Goal: Use online tool/utility: Utilize a website feature to perform a specific function

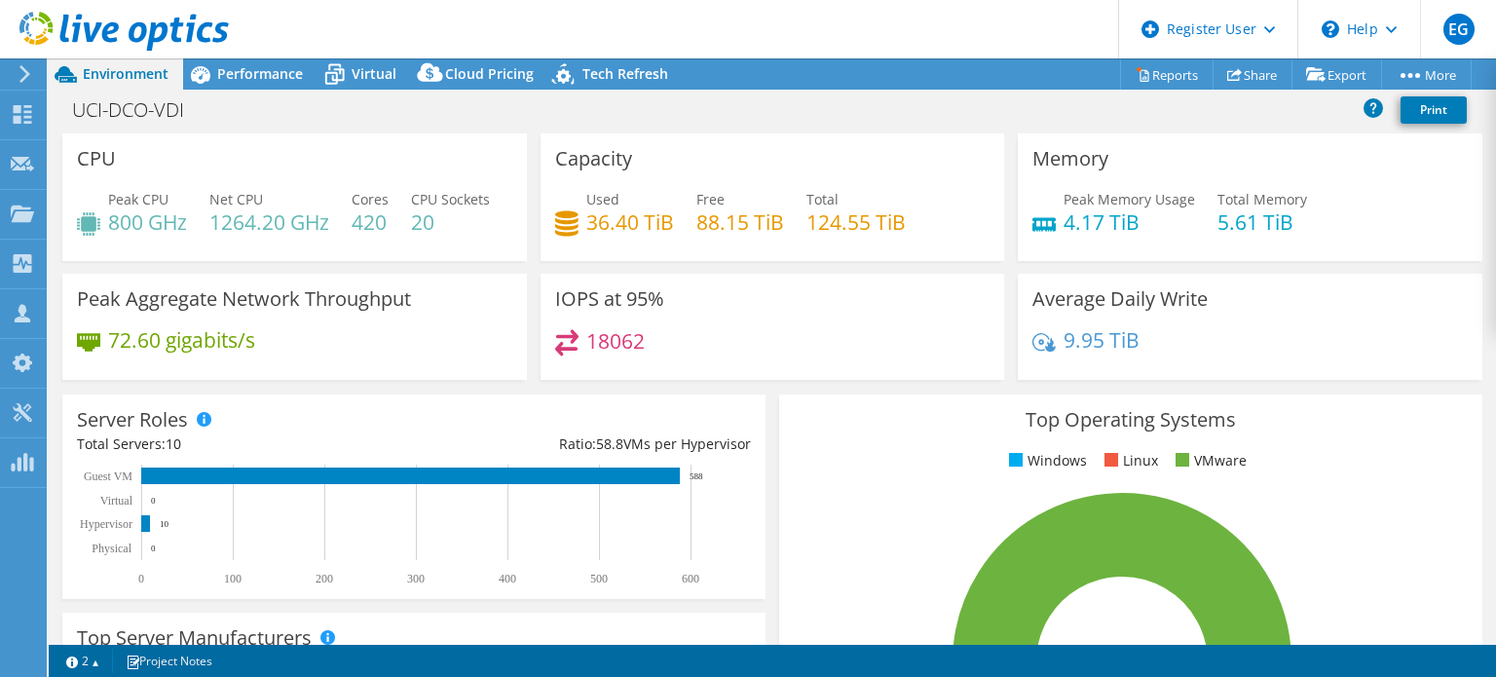
select select "USD"
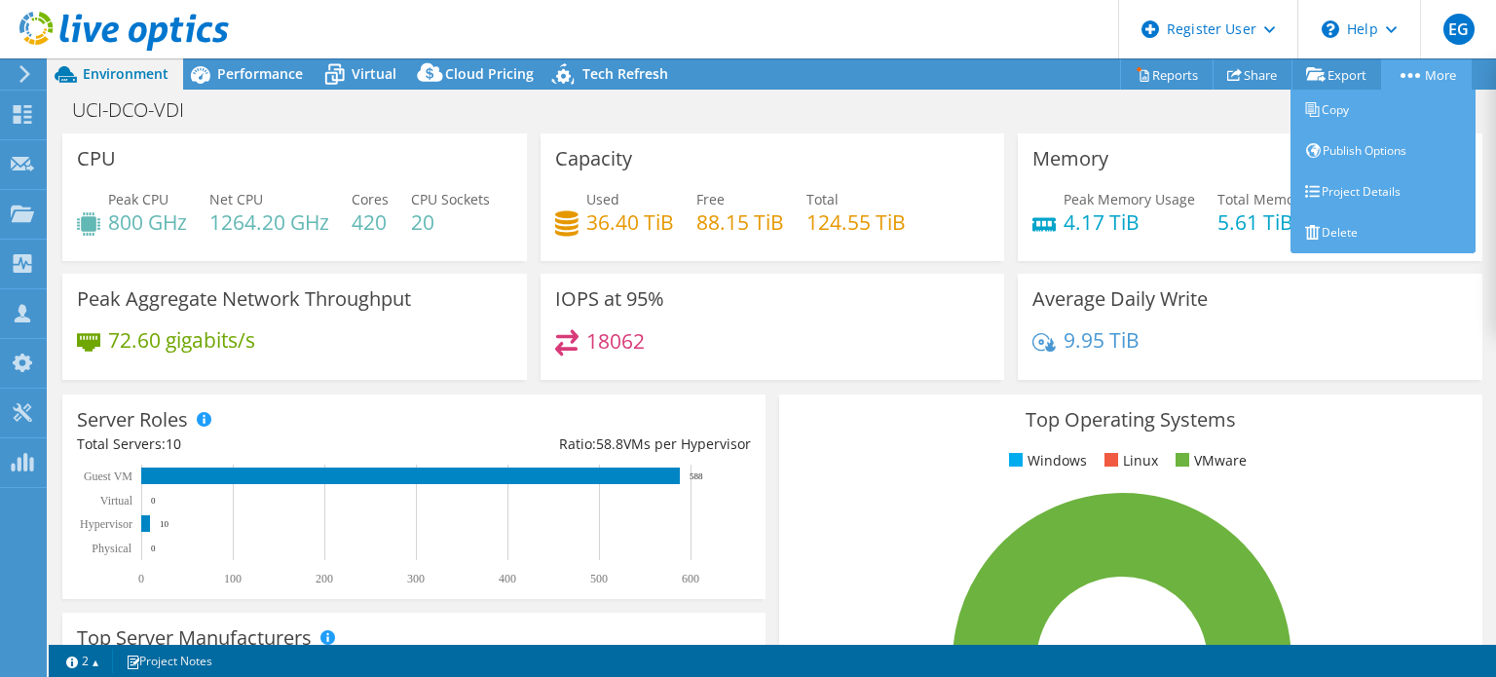
click at [1427, 65] on link "More" at bounding box center [1426, 74] width 91 height 30
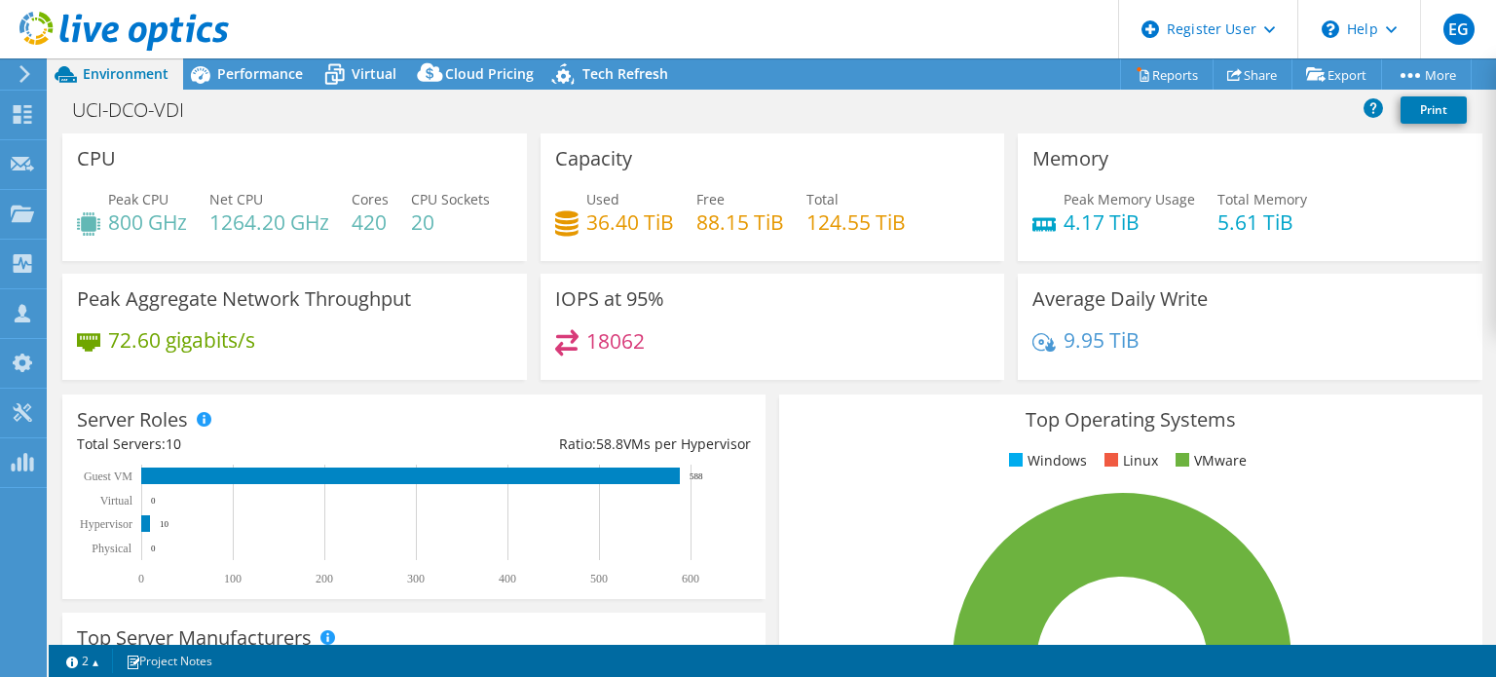
drag, startPoint x: 1495, startPoint y: 235, endPoint x: 1495, endPoint y: 519, distance: 284.3
click at [1495, 519] on div "CPU Peak CPU 800 GHz Net CPU 1264.20 GHz Cores 420 CPU Sockets 20 Capacity Used…" at bounding box center [772, 388] width 1447 height 511
click at [297, 77] on span "Performance" at bounding box center [260, 73] width 86 height 18
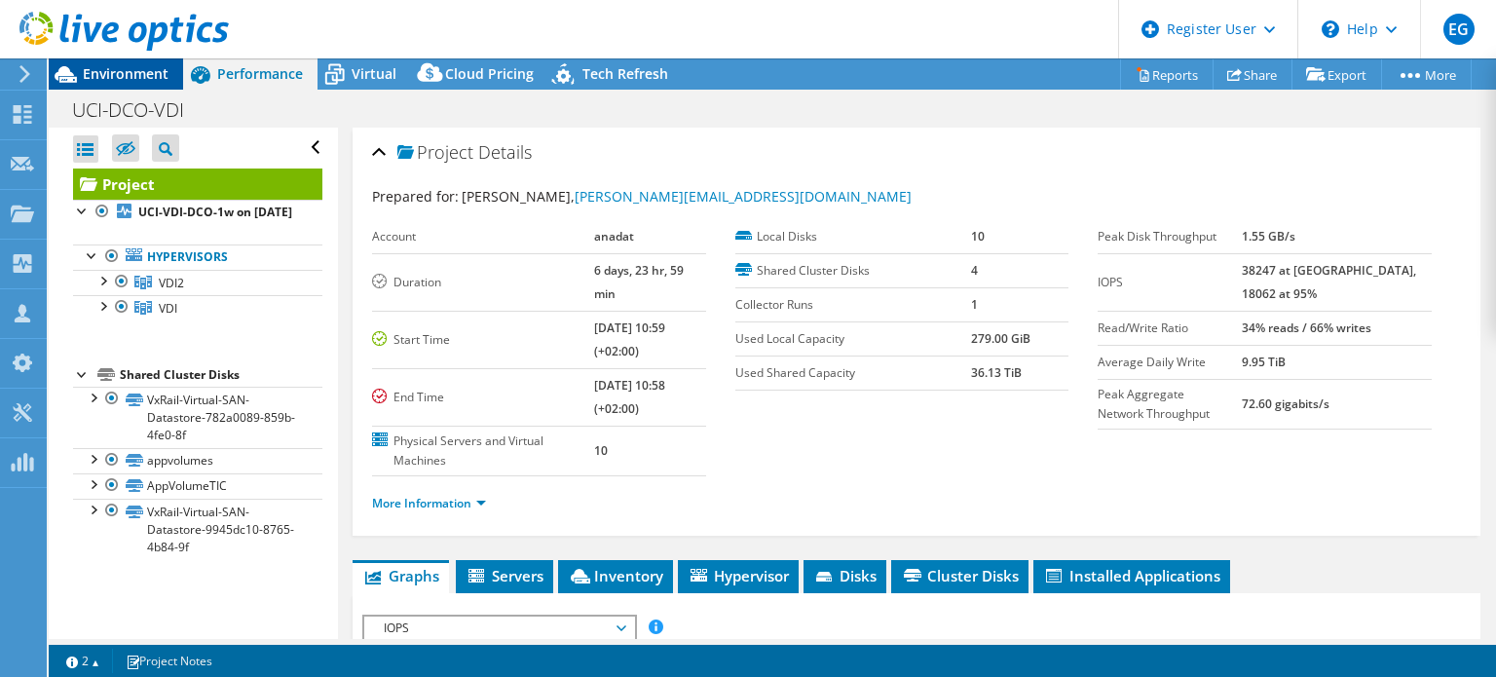
click at [111, 74] on span "Environment" at bounding box center [126, 73] width 86 height 18
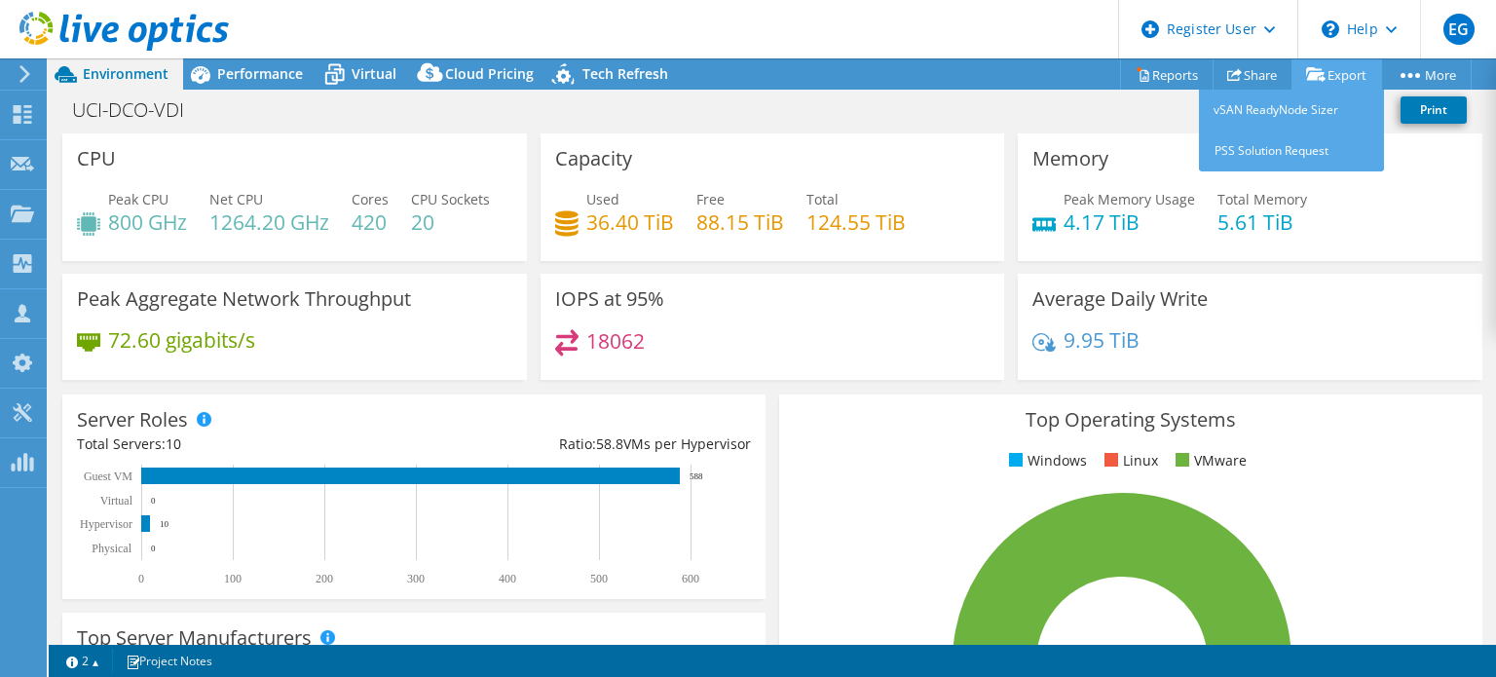
click at [1306, 80] on icon at bounding box center [1315, 74] width 19 height 15
click at [1276, 118] on link "vSAN ReadyNode Sizer" at bounding box center [1291, 110] width 185 height 41
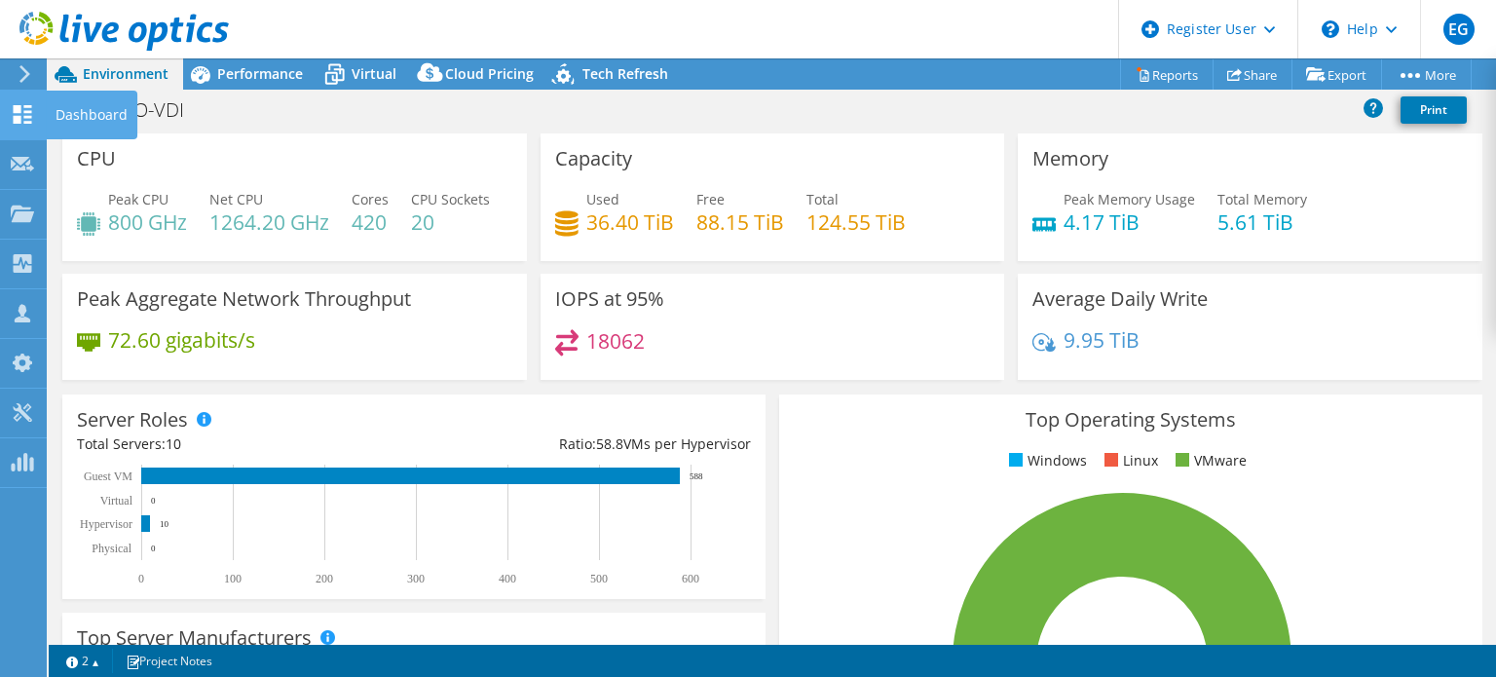
click at [19, 108] on use at bounding box center [23, 114] width 18 height 18
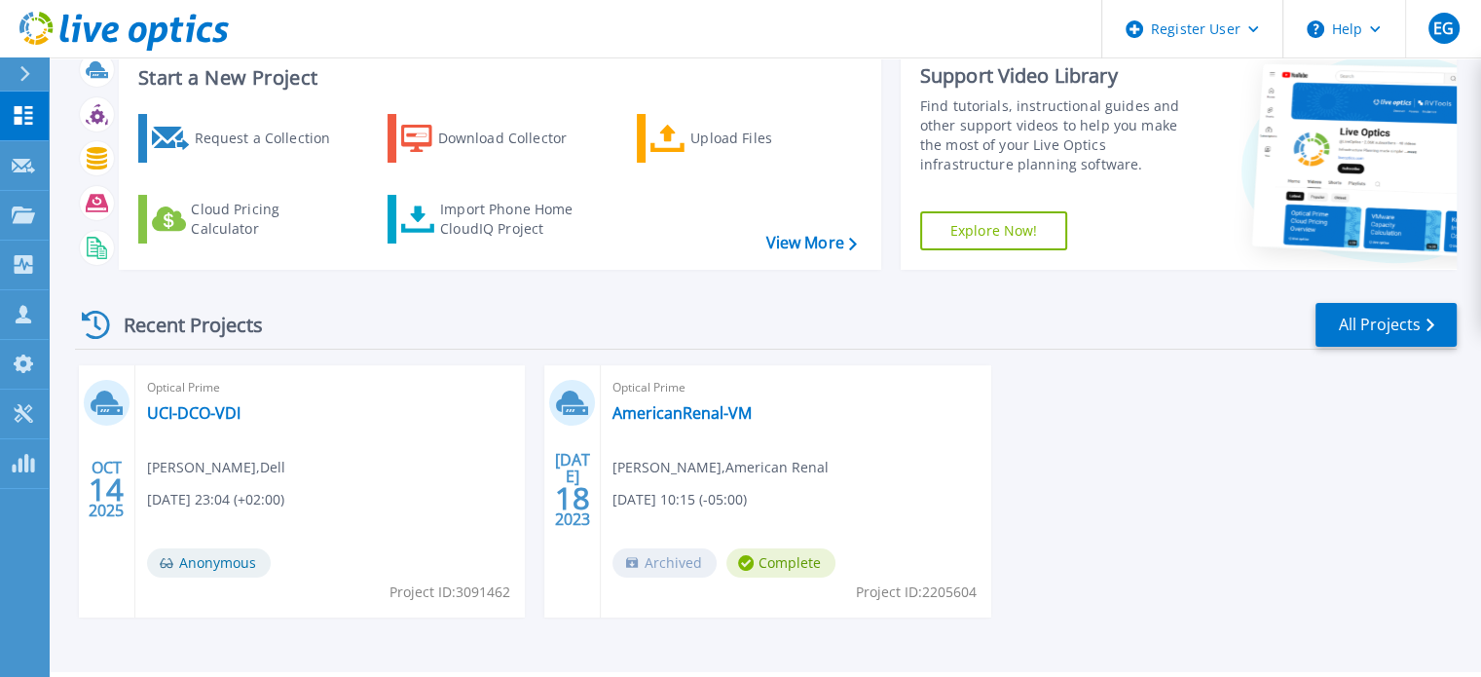
scroll to position [110, 0]
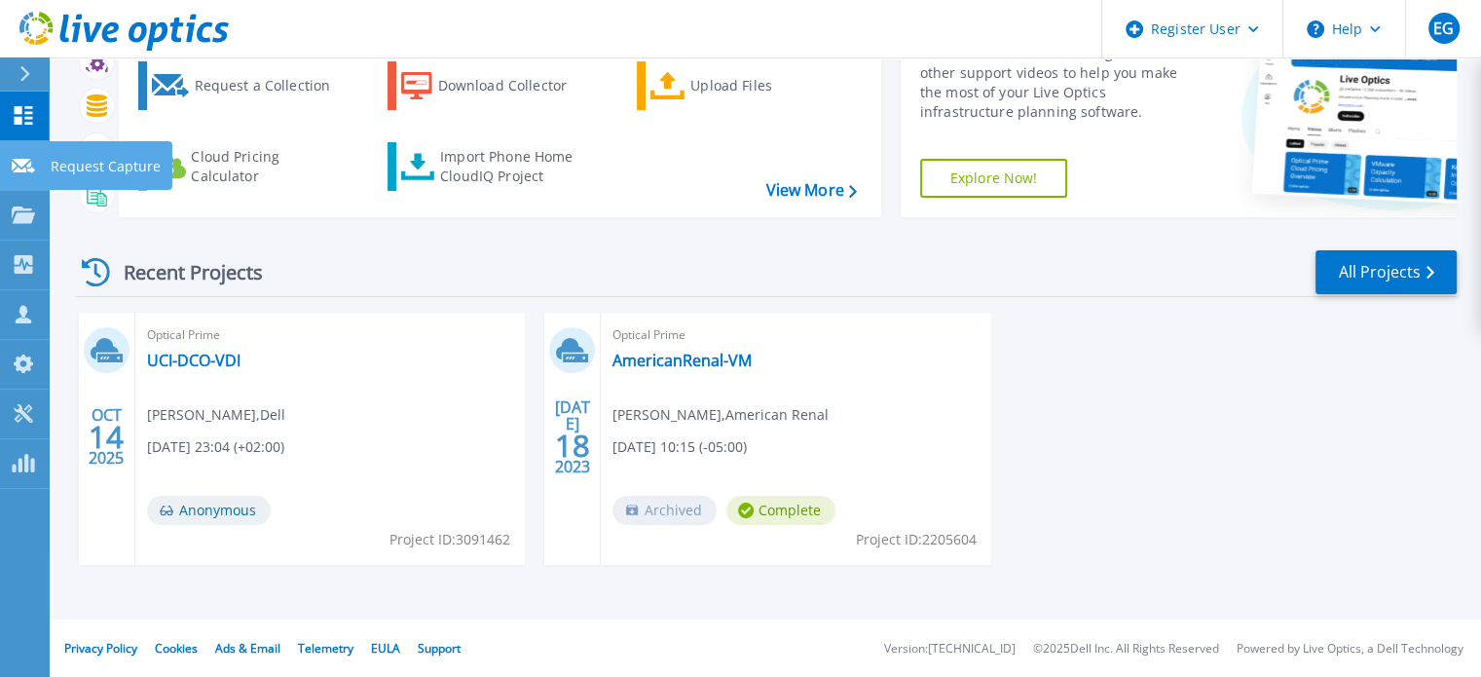
click at [26, 176] on link "Request Capture Request Capture" at bounding box center [24, 166] width 49 height 50
